Goal: Task Accomplishment & Management: Manage account settings

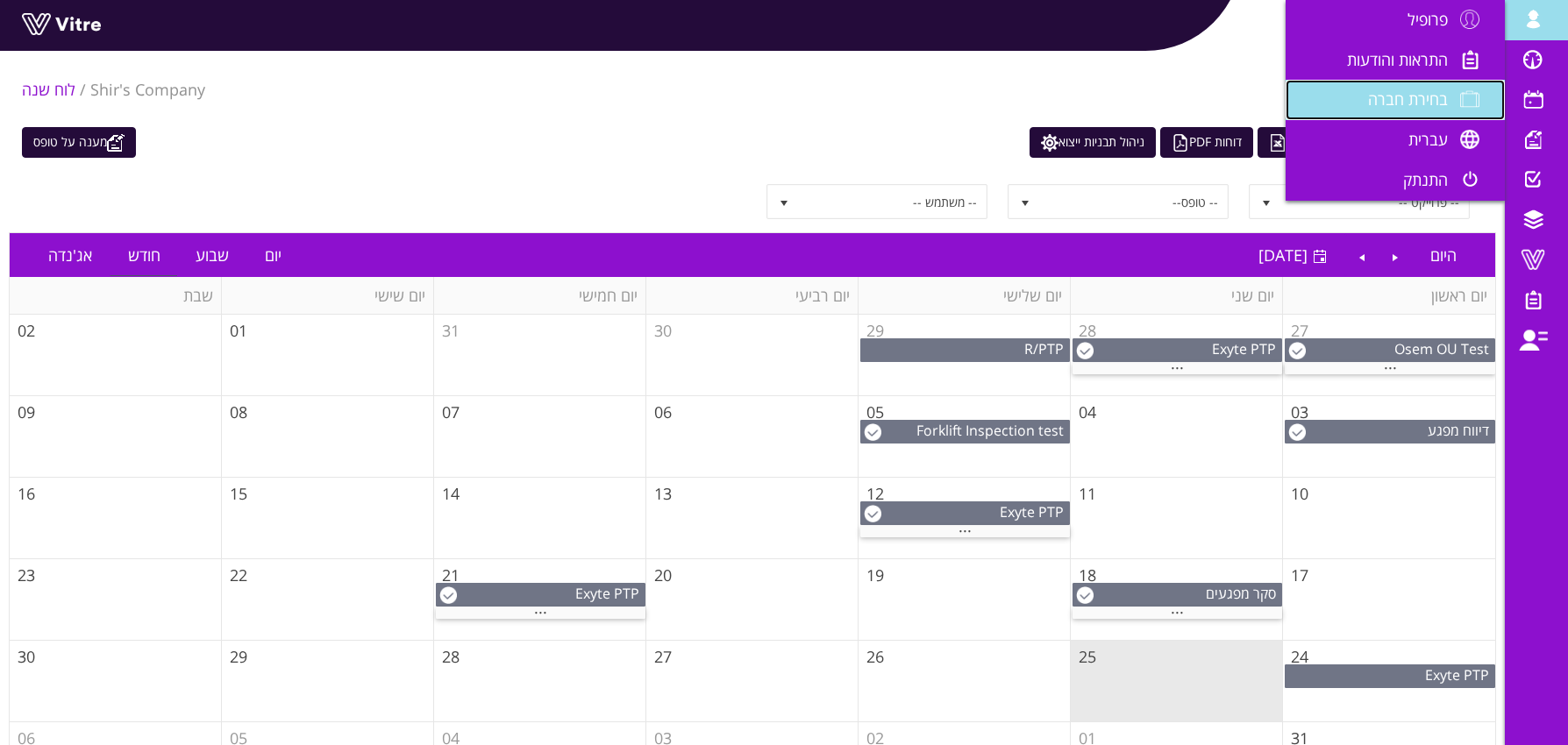
click at [1415, 105] on span "בחירת חברה" at bounding box center [1408, 98] width 80 height 21
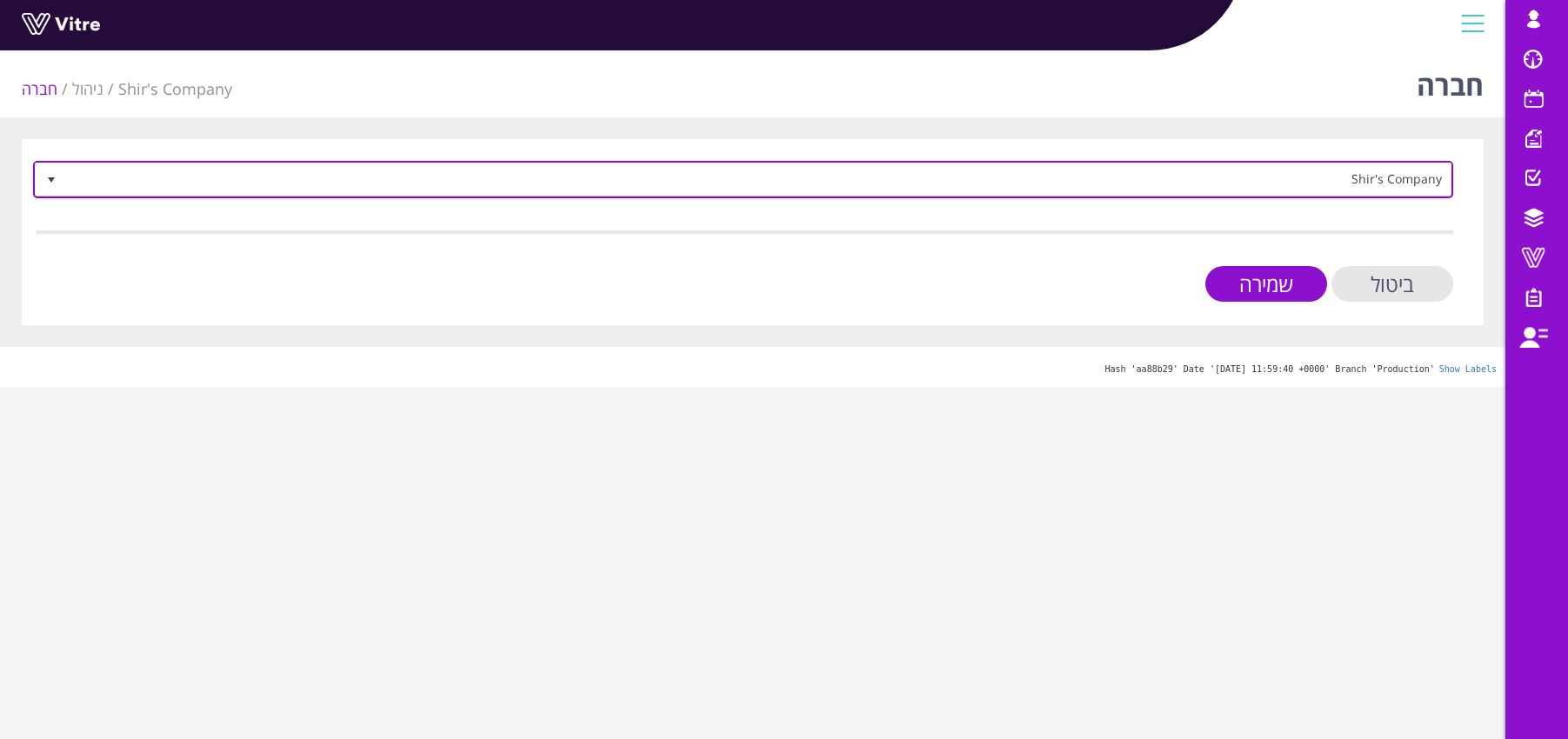
click at [1381, 176] on span "Shir's Company" at bounding box center [758, 180] width 1385 height 31
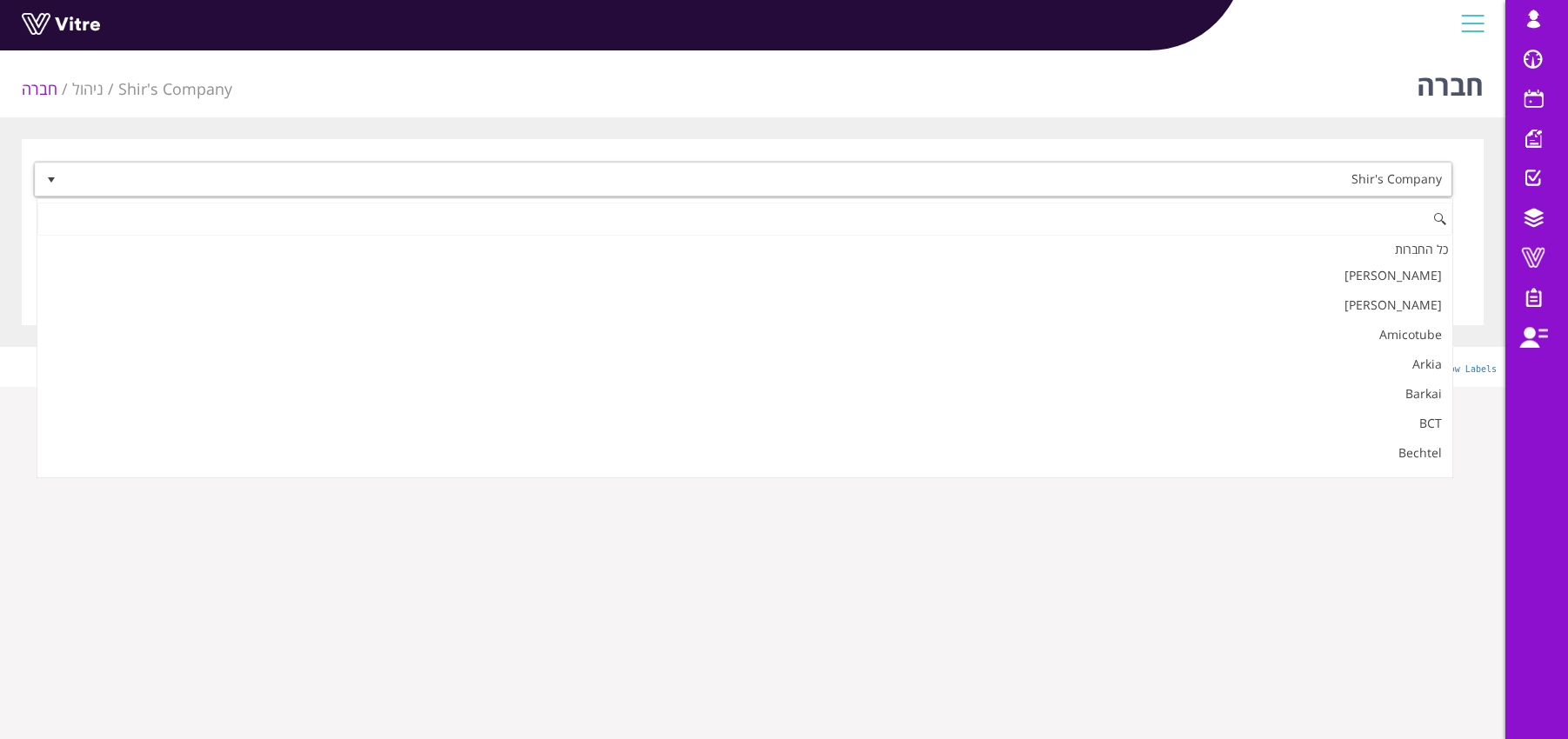
scroll to position [1975, 0]
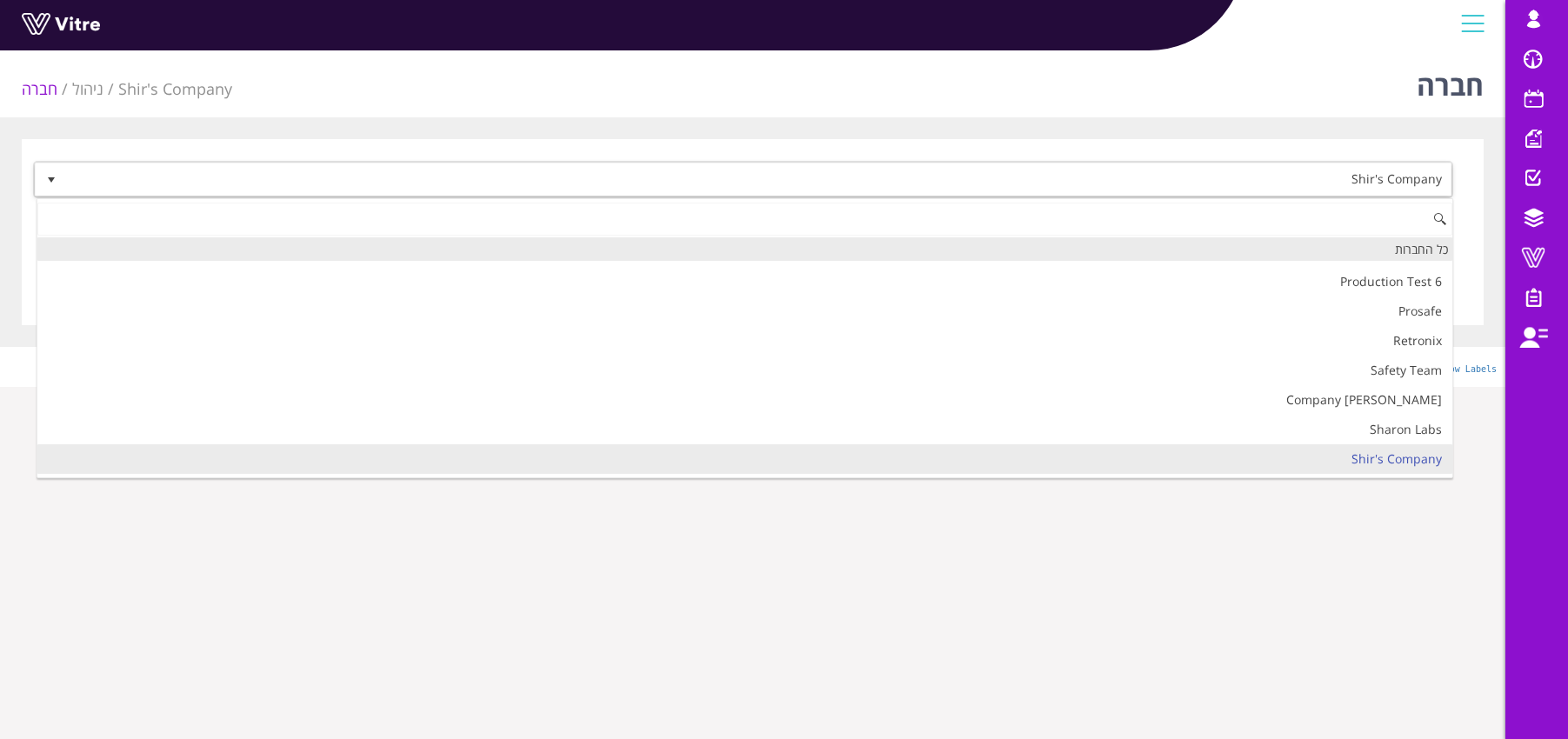
click at [1375, 246] on div "כל החברות" at bounding box center [744, 249] width 1415 height 24
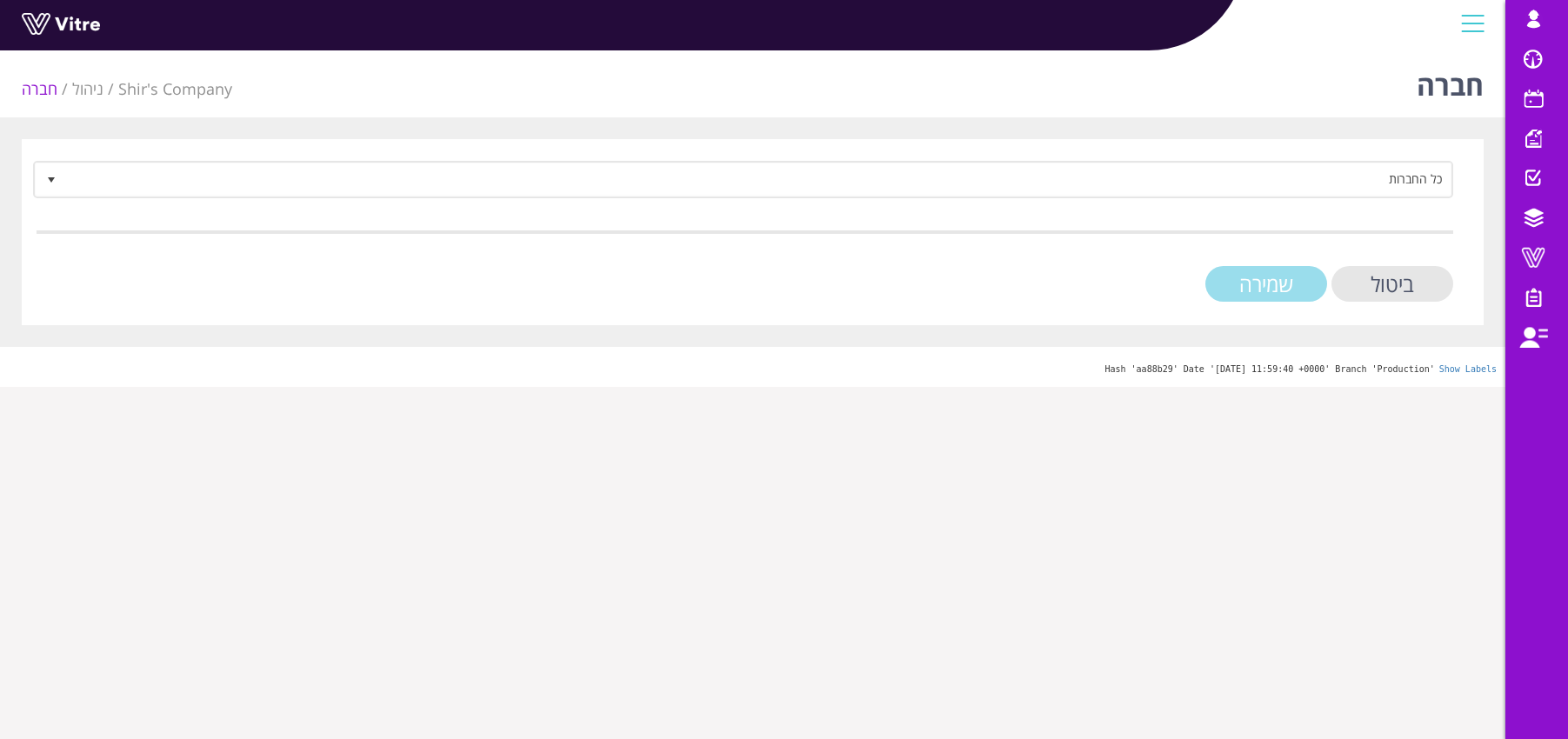
click at [1264, 290] on input "שמירה" at bounding box center [1267, 284] width 122 height 35
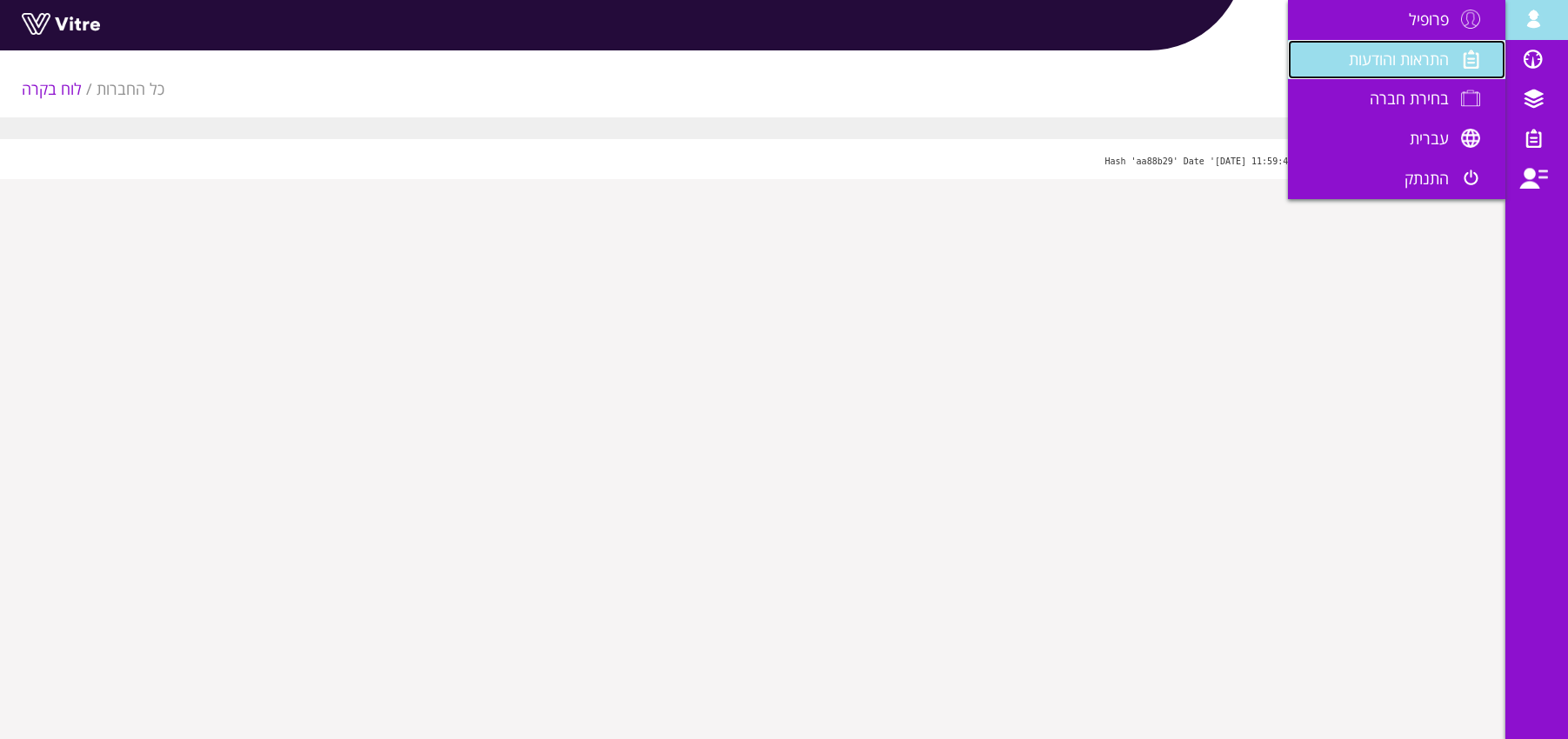
click at [1440, 51] on span "התראות והודעות" at bounding box center [1399, 59] width 100 height 21
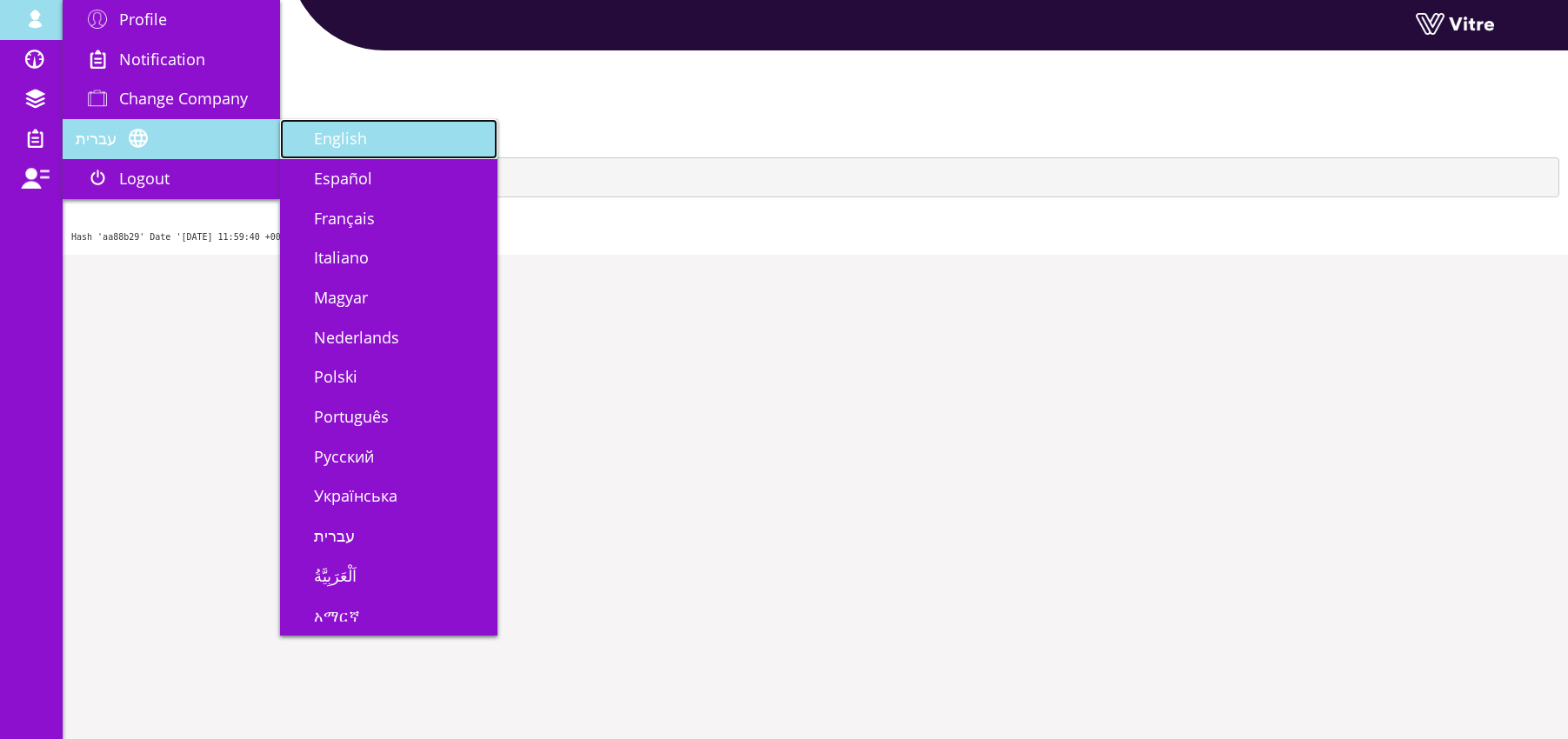
click at [342, 153] on link "English" at bounding box center [388, 138] width 217 height 40
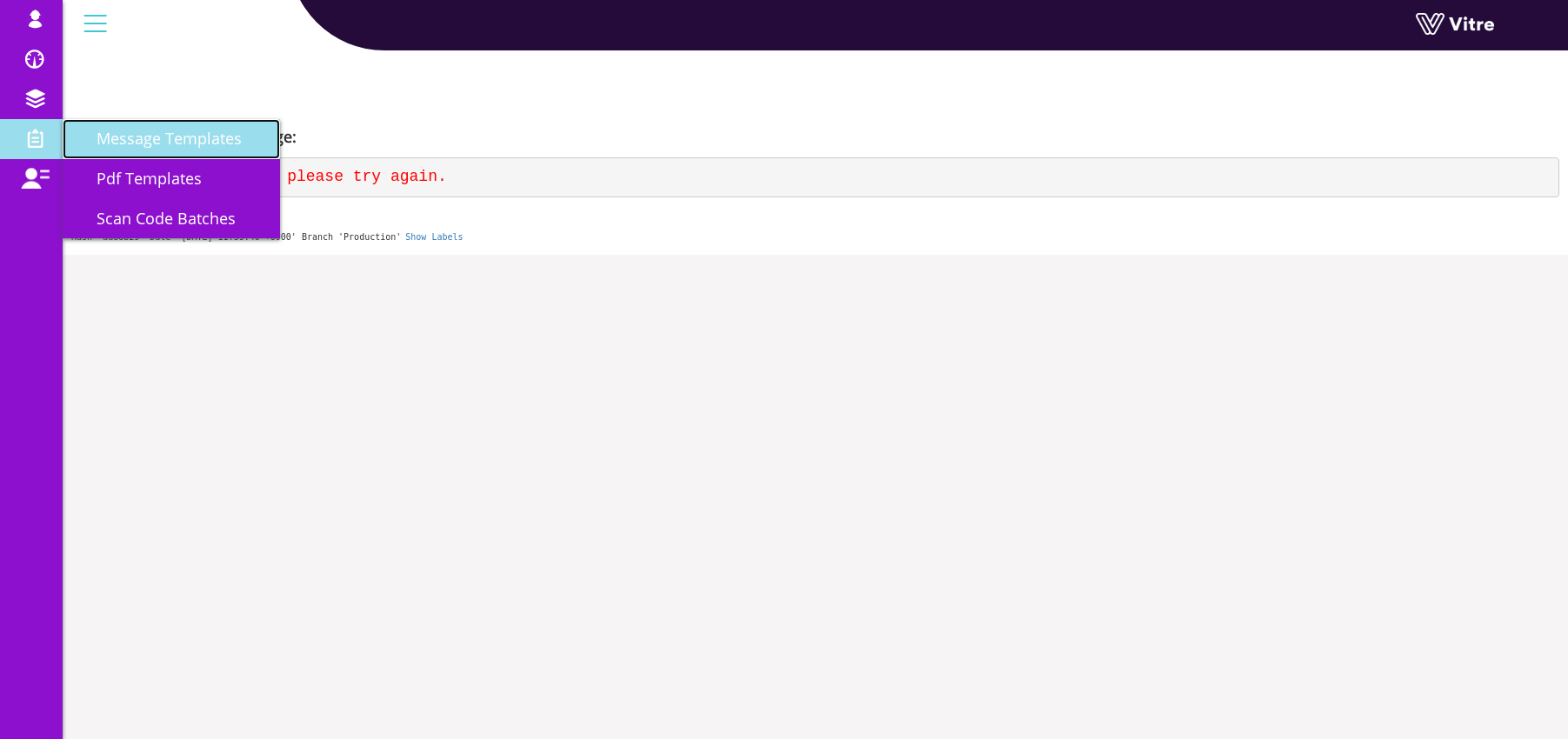
click at [147, 134] on span "Message Templates" at bounding box center [158, 137] width 166 height 21
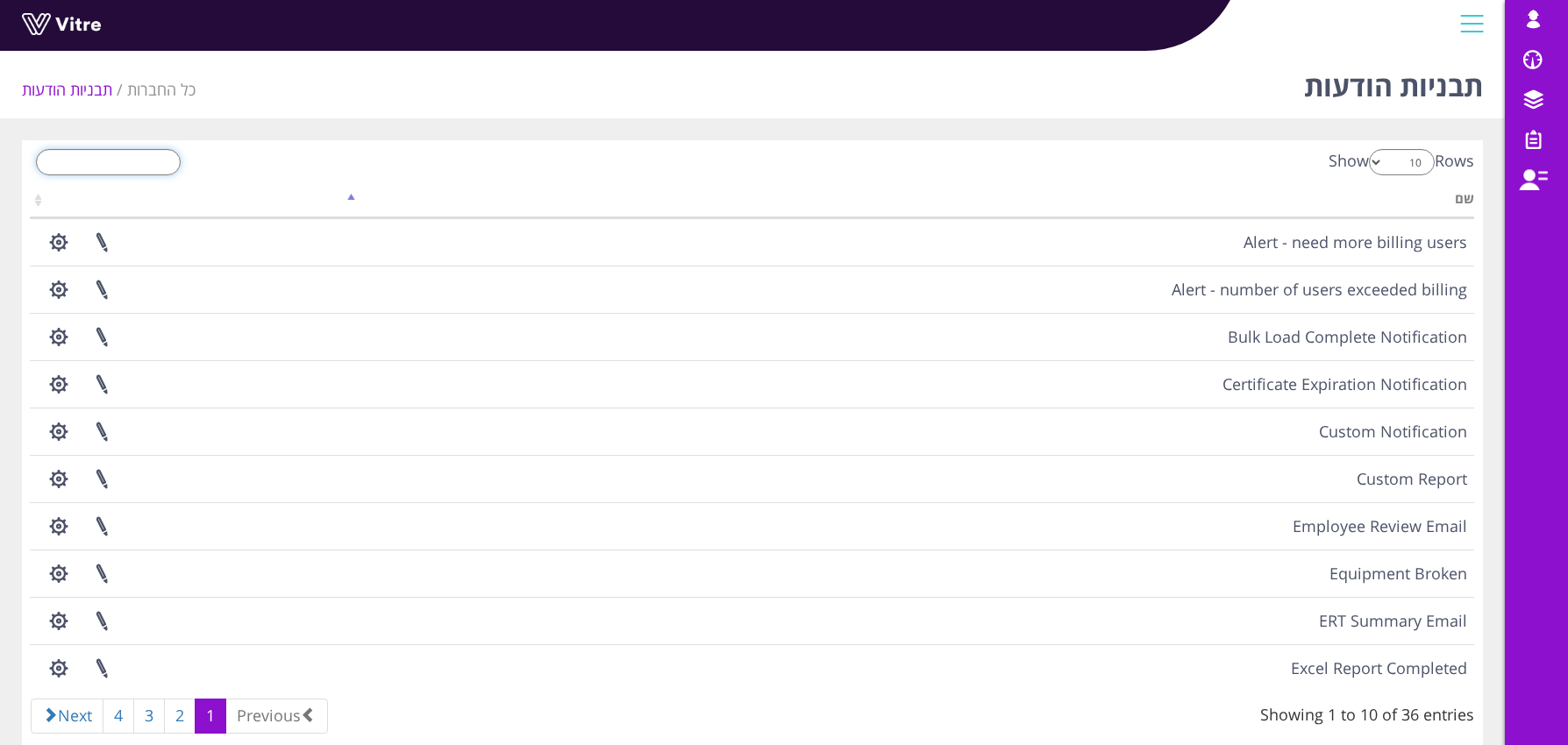
click at [127, 165] on input "search" at bounding box center [108, 162] width 145 height 27
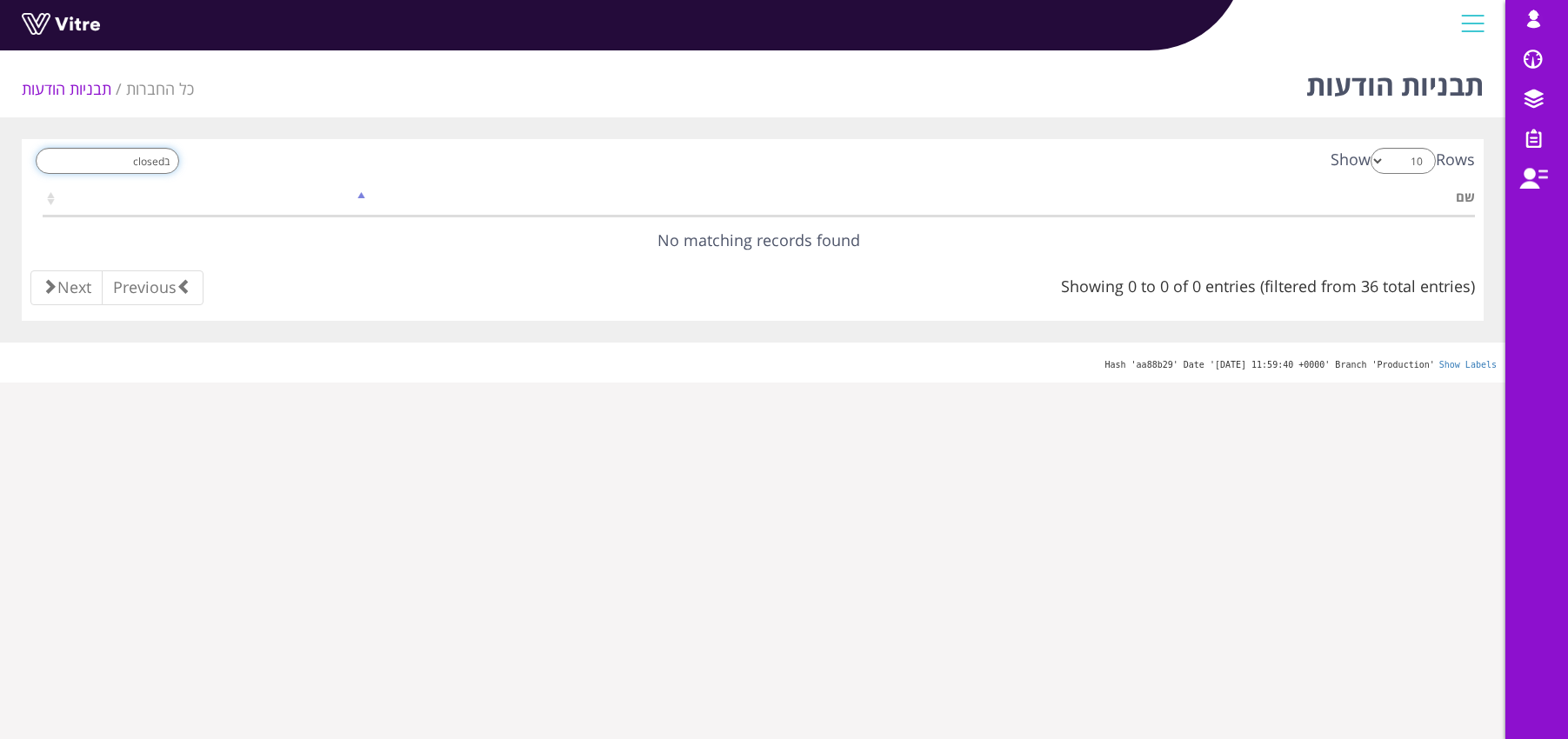
click at [125, 166] on input "בclosed" at bounding box center [107, 161] width 143 height 26
type input "close"
click at [117, 239] on link at bounding box center [114, 239] width 43 height 46
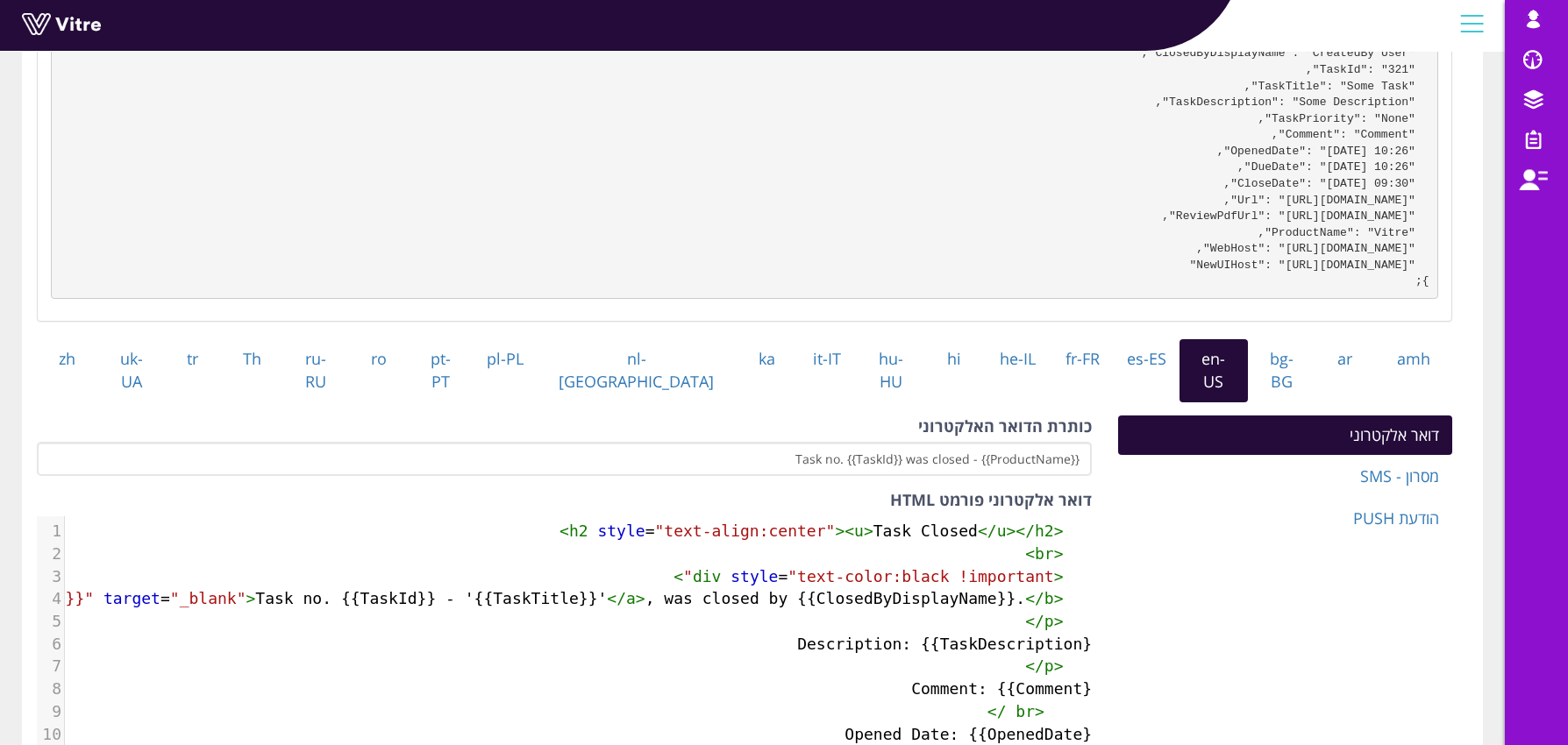
scroll to position [303, 0]
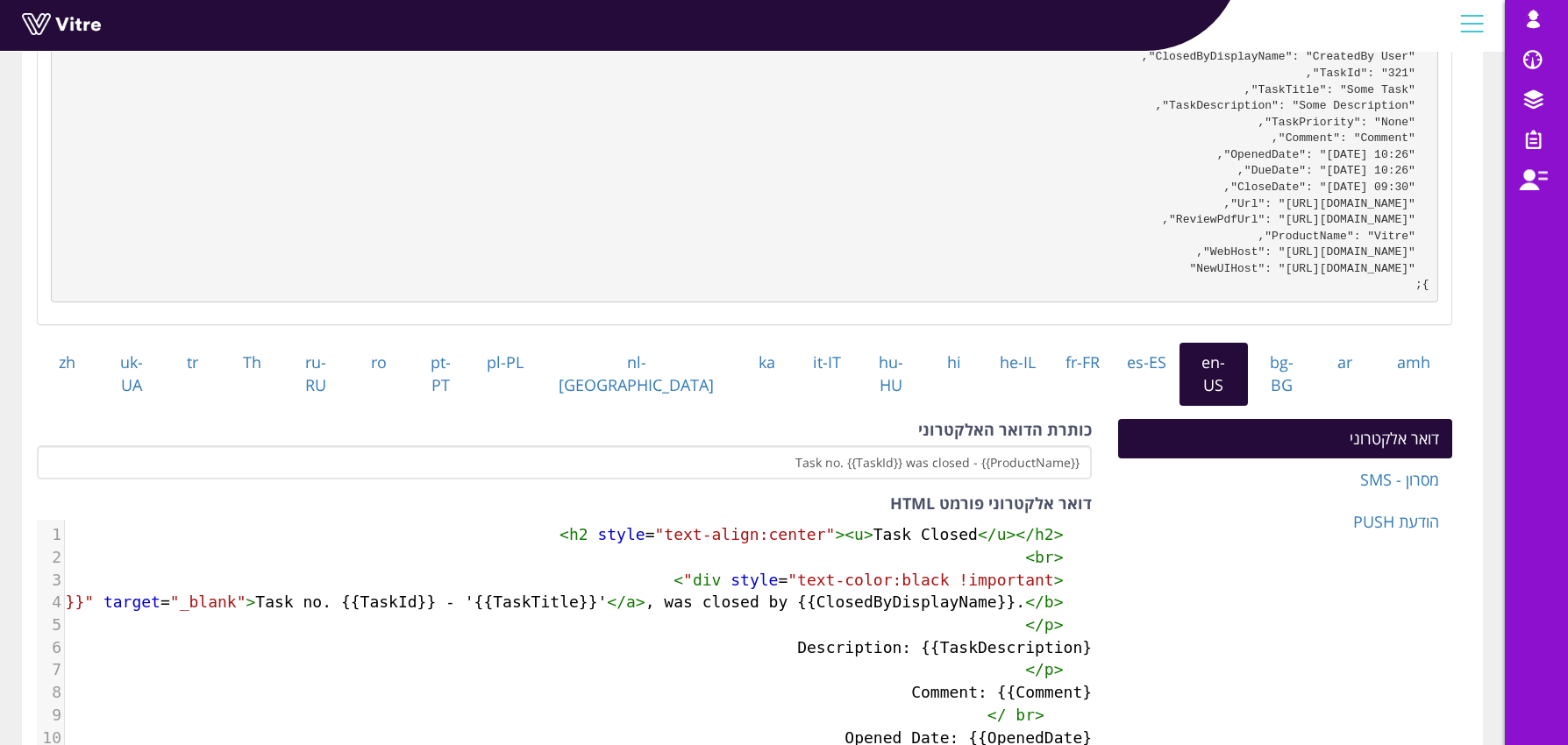
click at [733, 419] on div "כותרת הדואר האלקטרוני {{ProductName}} - Task no. {{TaskId}} was closed" at bounding box center [564, 449] width 1055 height 61
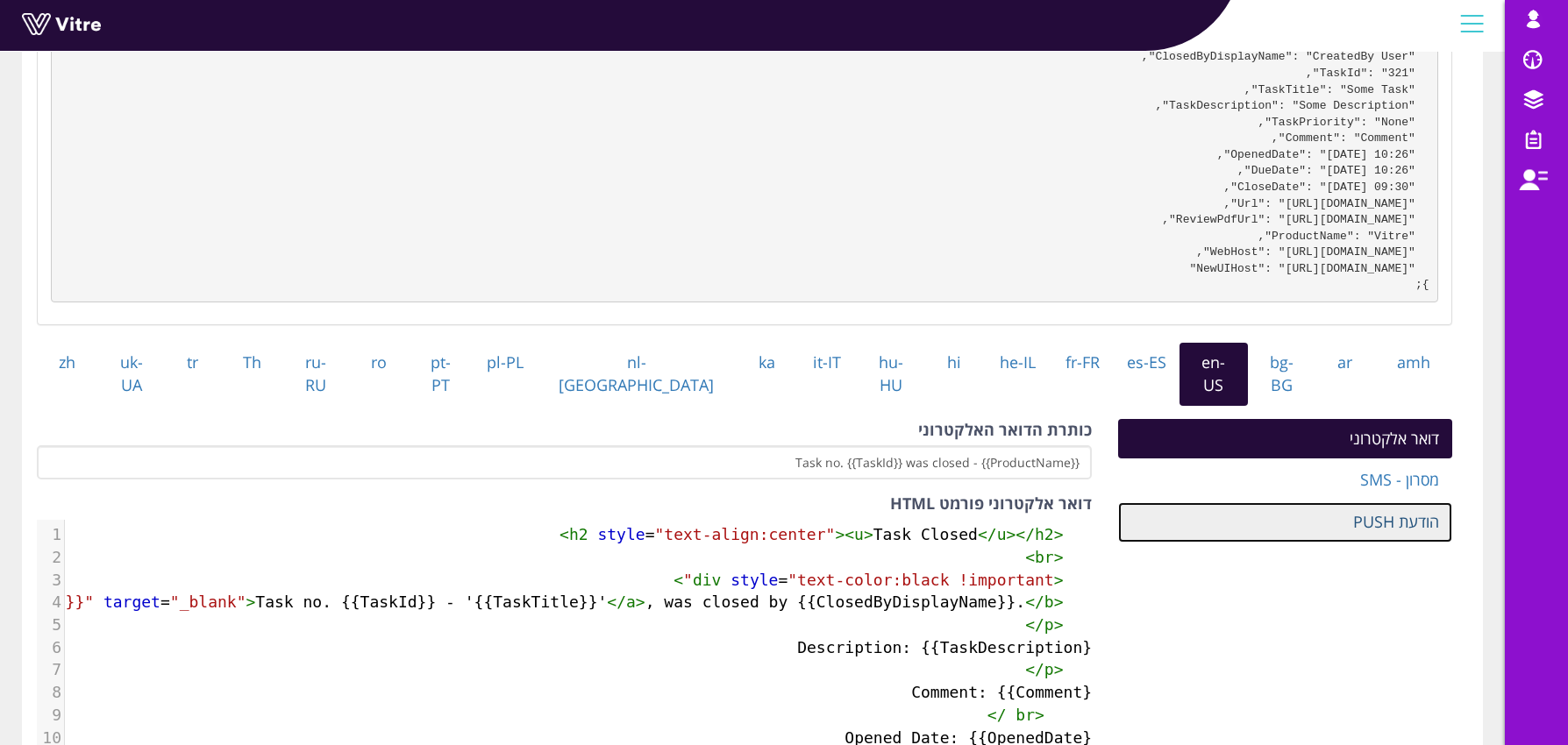
click at [1127, 528] on link "הודעת PUSH" at bounding box center [1284, 522] width 334 height 41
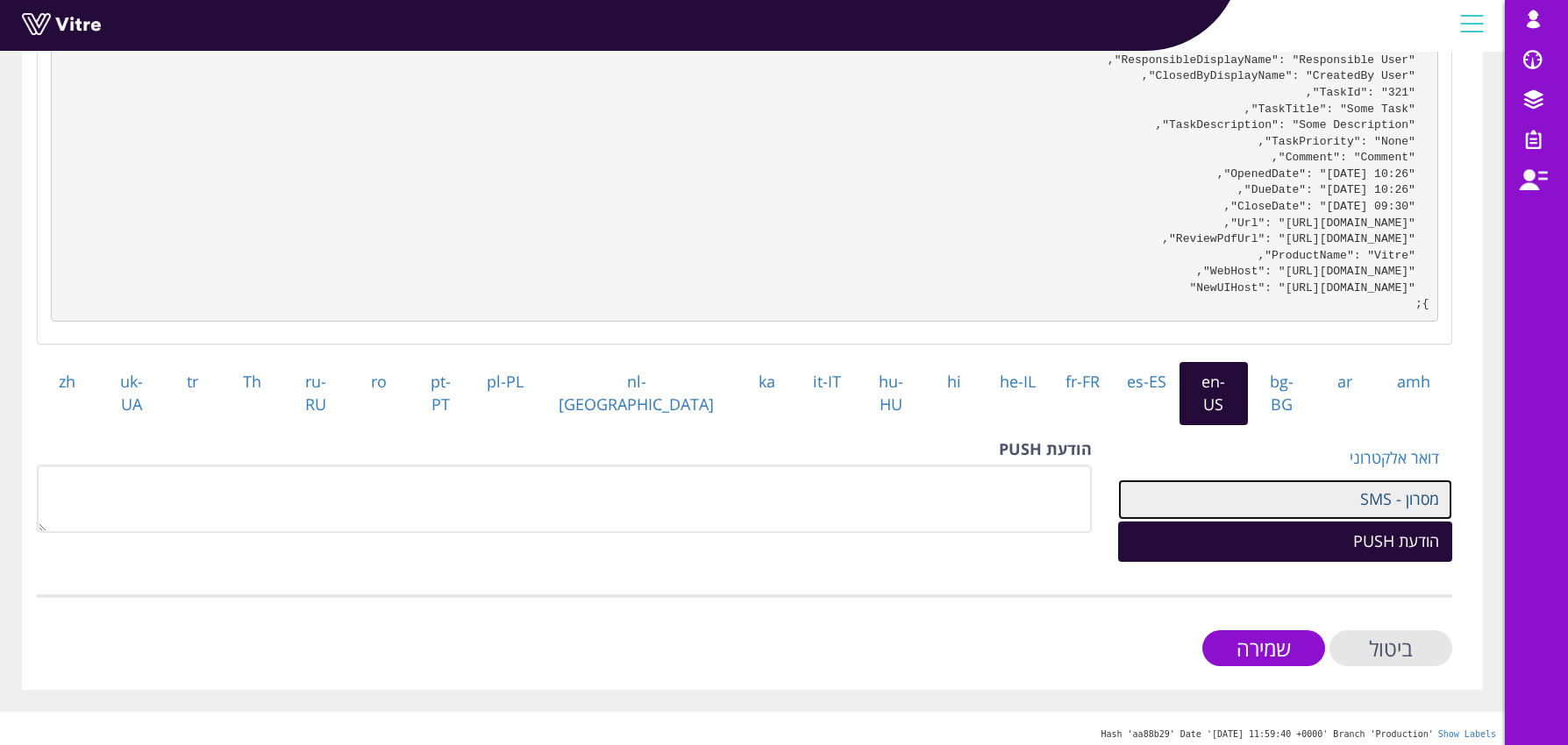
click at [1161, 492] on link "מסרון - SMS" at bounding box center [1284, 500] width 334 height 41
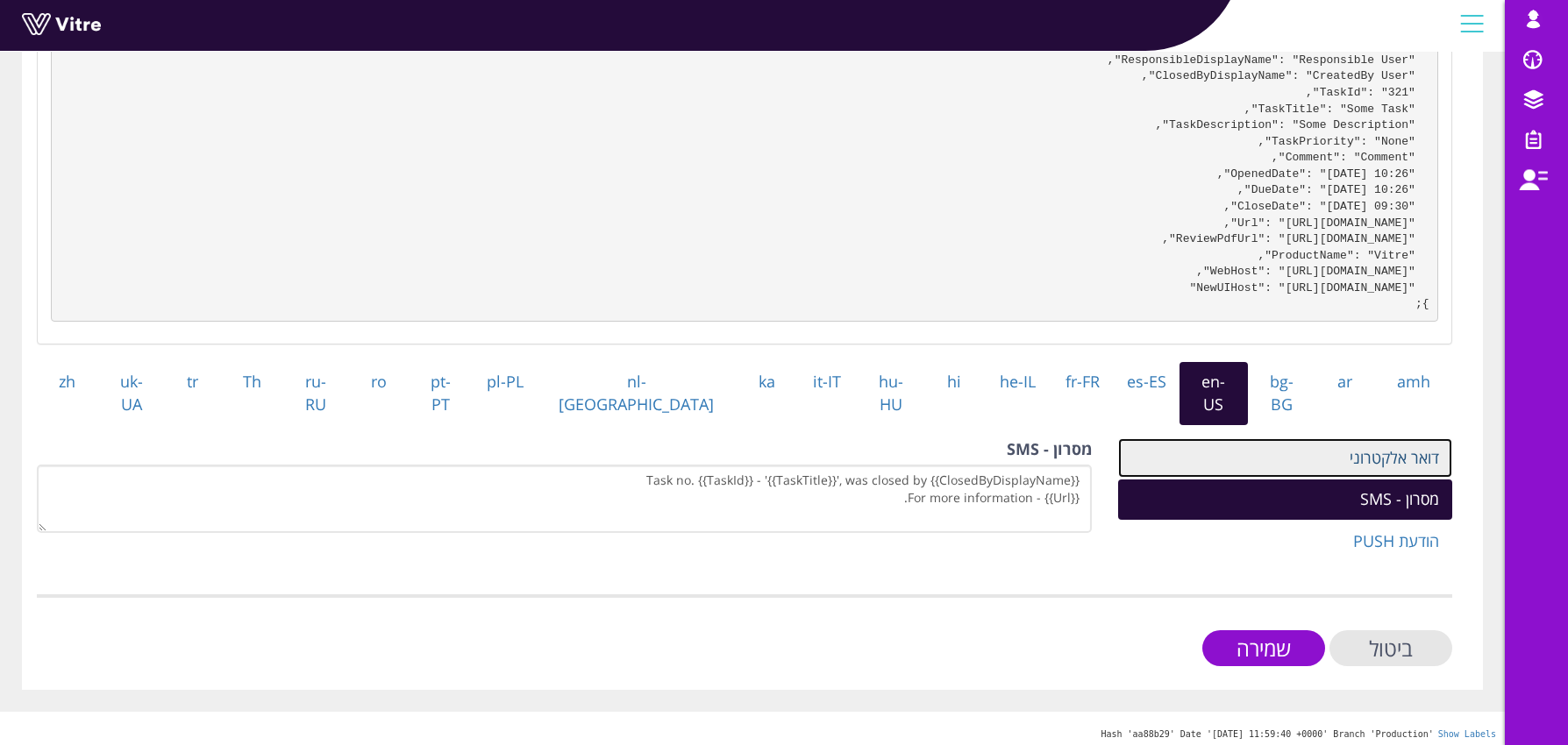
click at [1232, 461] on link "דואר אלקטרוני" at bounding box center [1284, 458] width 334 height 41
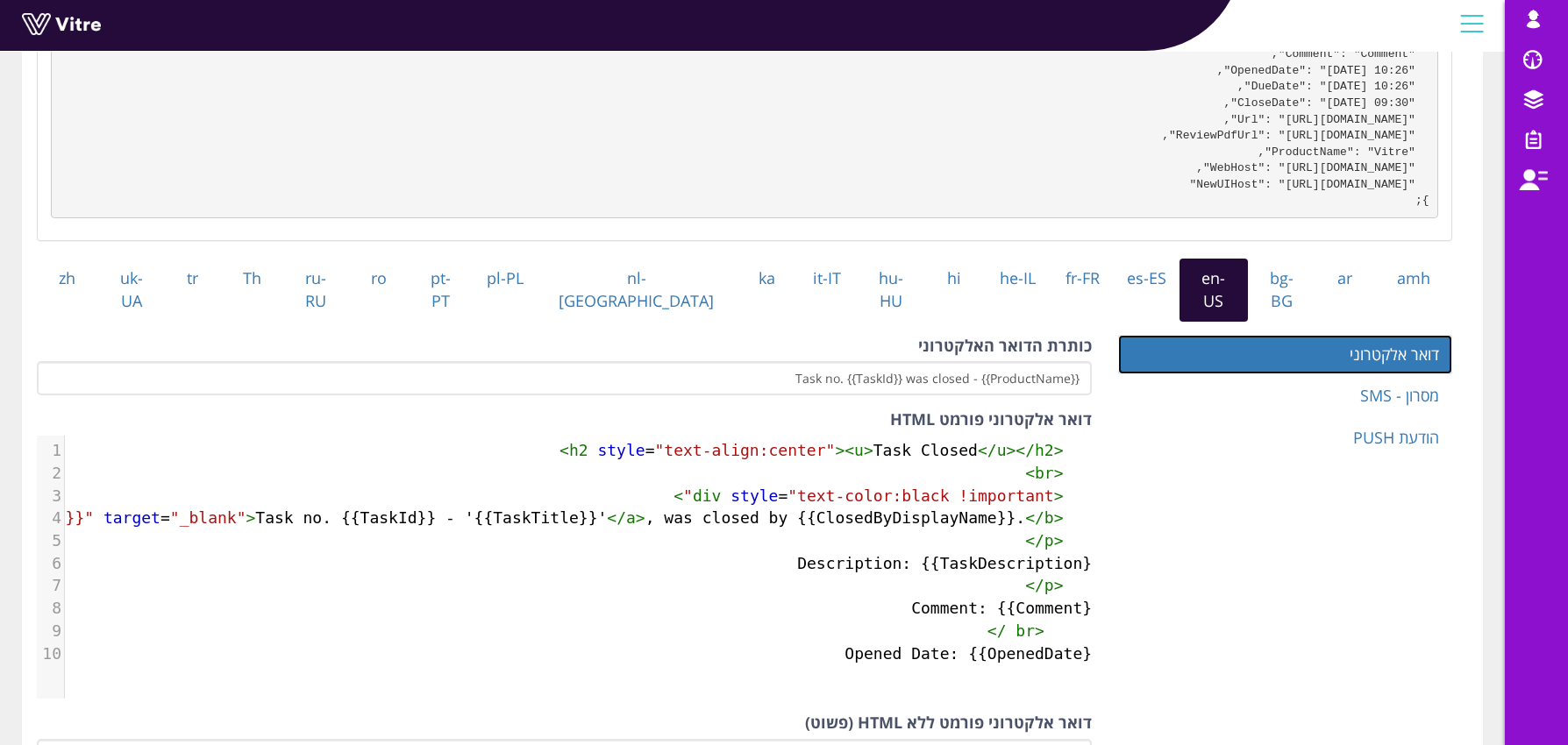
scroll to position [410, 0]
